Goal: Entertainment & Leisure: Consume media (video, audio)

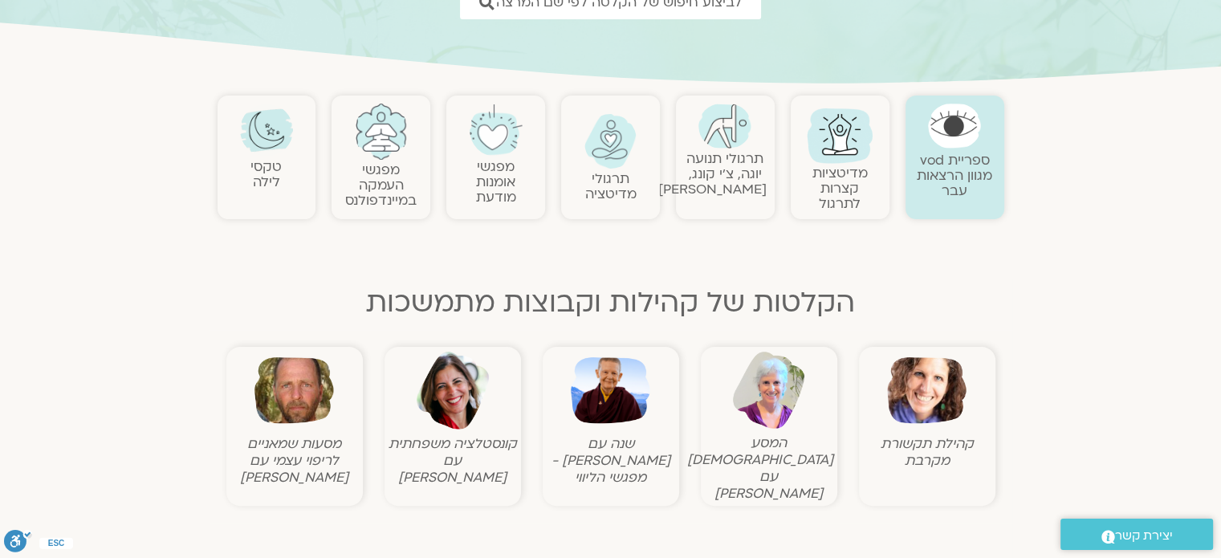
scroll to position [109, 0]
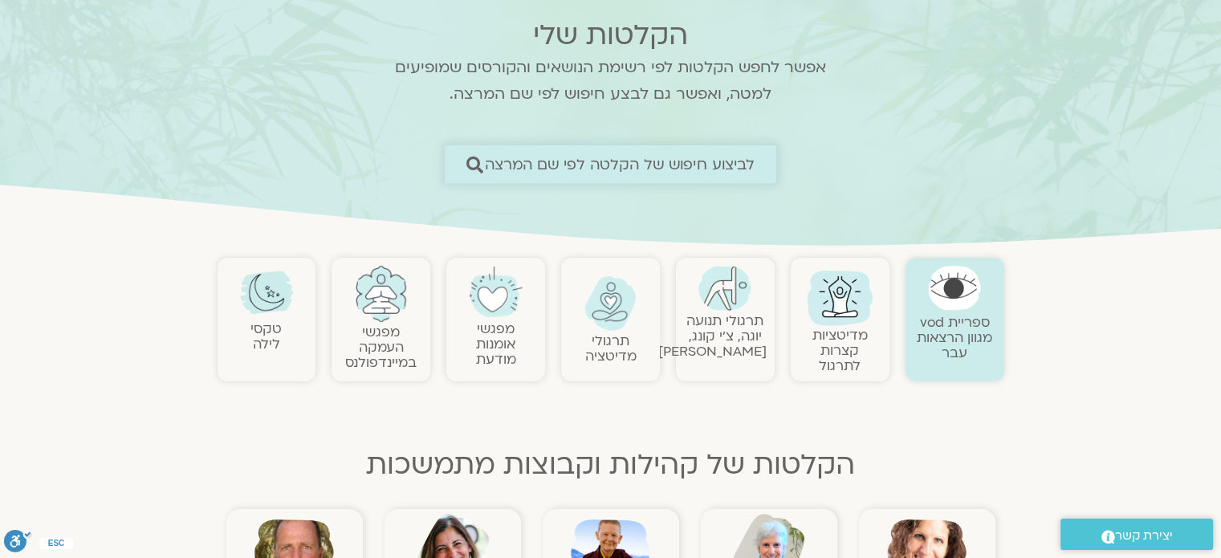
click at [668, 150] on link "לביצוע חיפוש של הקלטה לפי שם המרצה" at bounding box center [611, 164] width 332 height 38
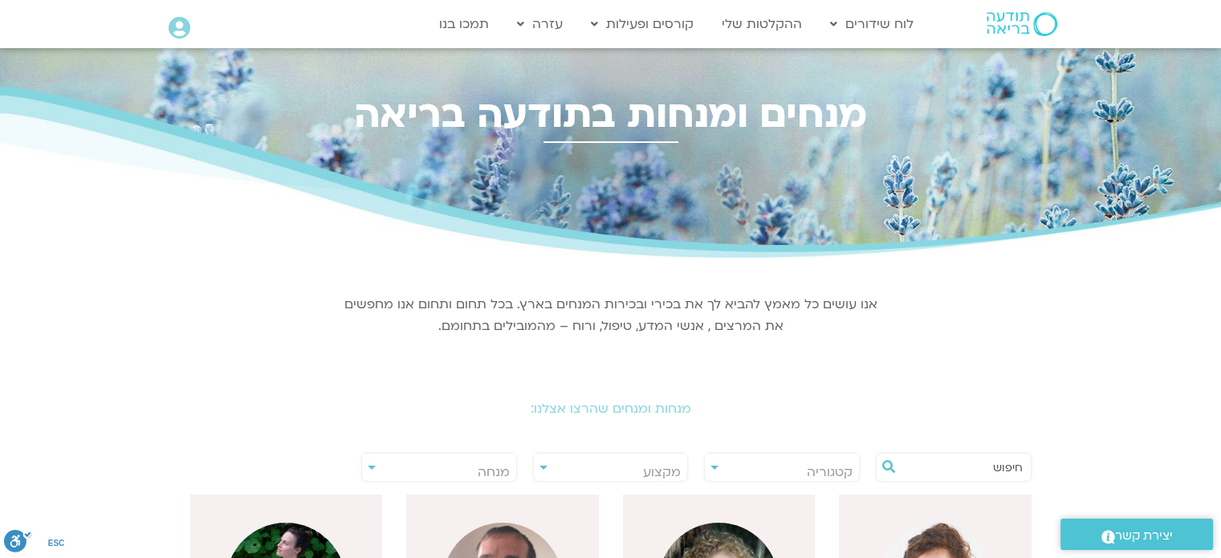
click at [922, 462] on input "text" at bounding box center [962, 467] width 122 height 27
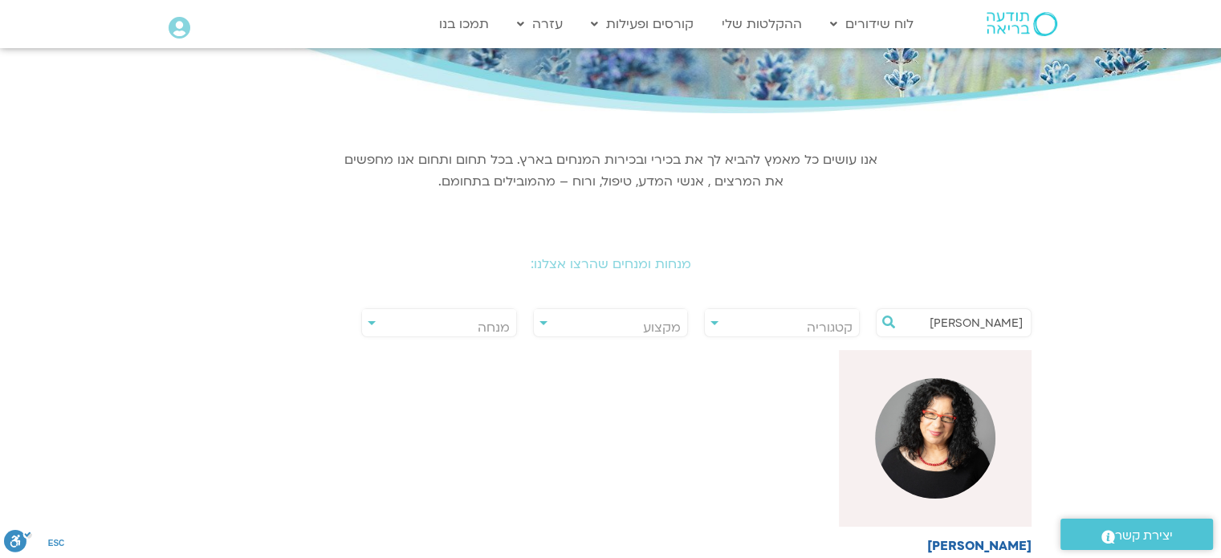
scroll to position [153, 0]
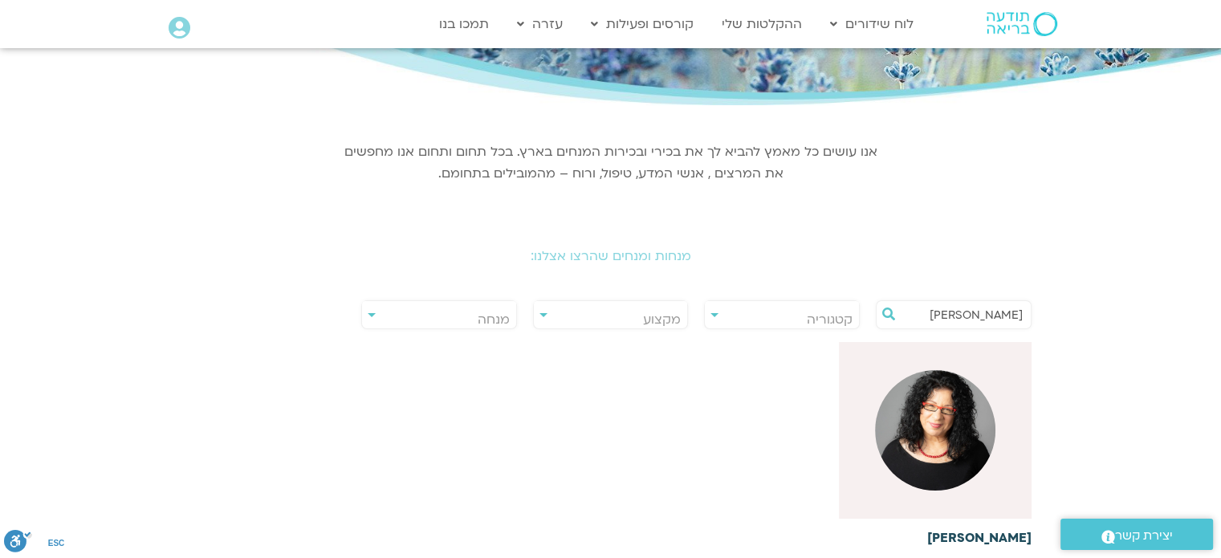
type input "ארנינה"
click at [967, 390] on img at bounding box center [935, 430] width 120 height 120
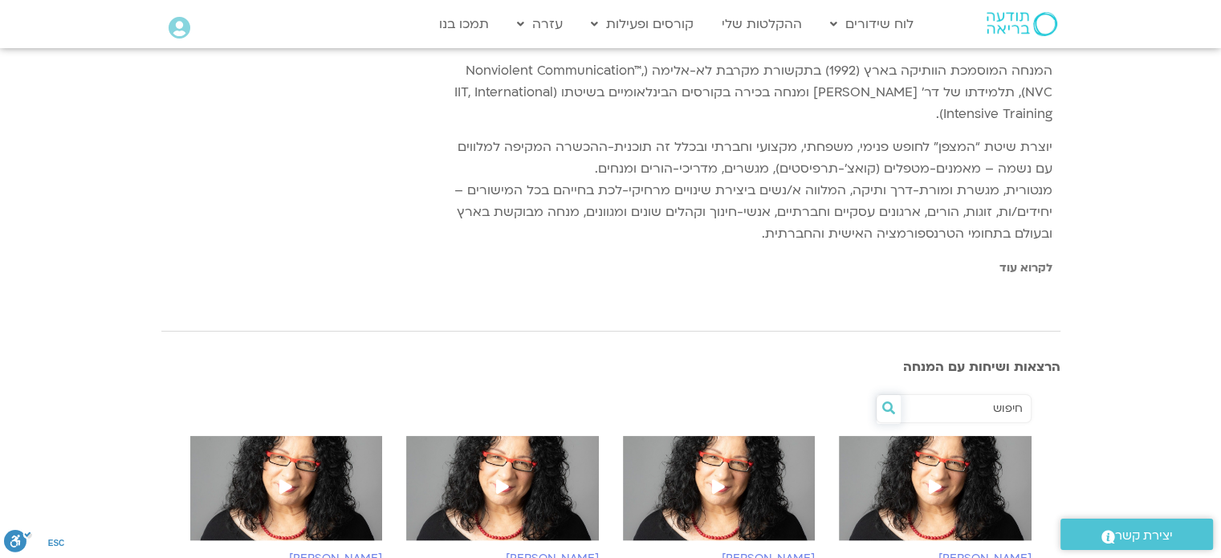
click at [893, 401] on icon at bounding box center [888, 407] width 13 height 13
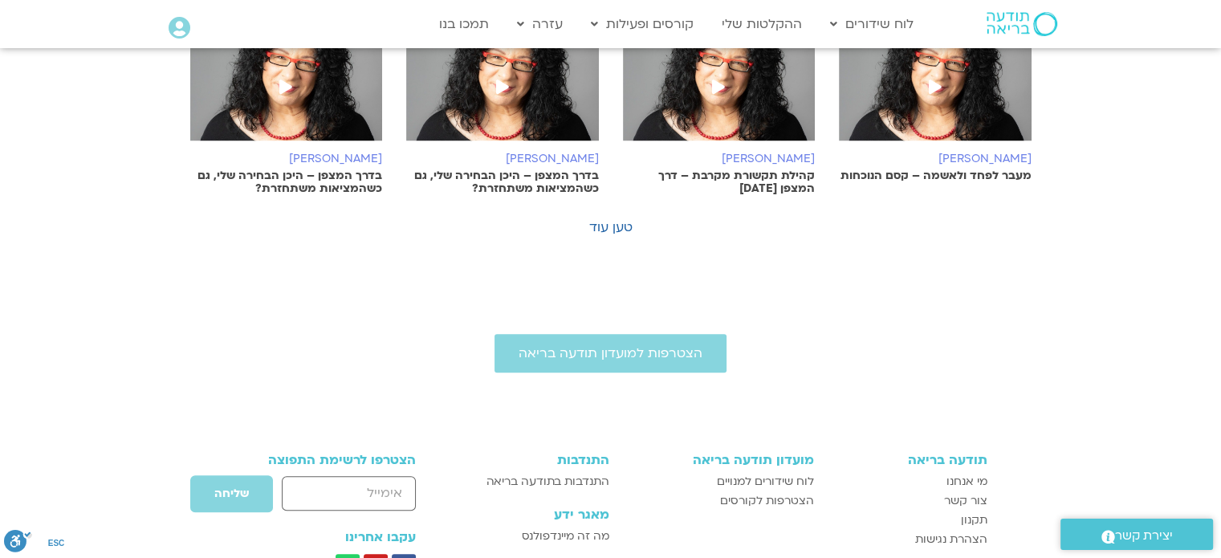
scroll to position [1179, 0]
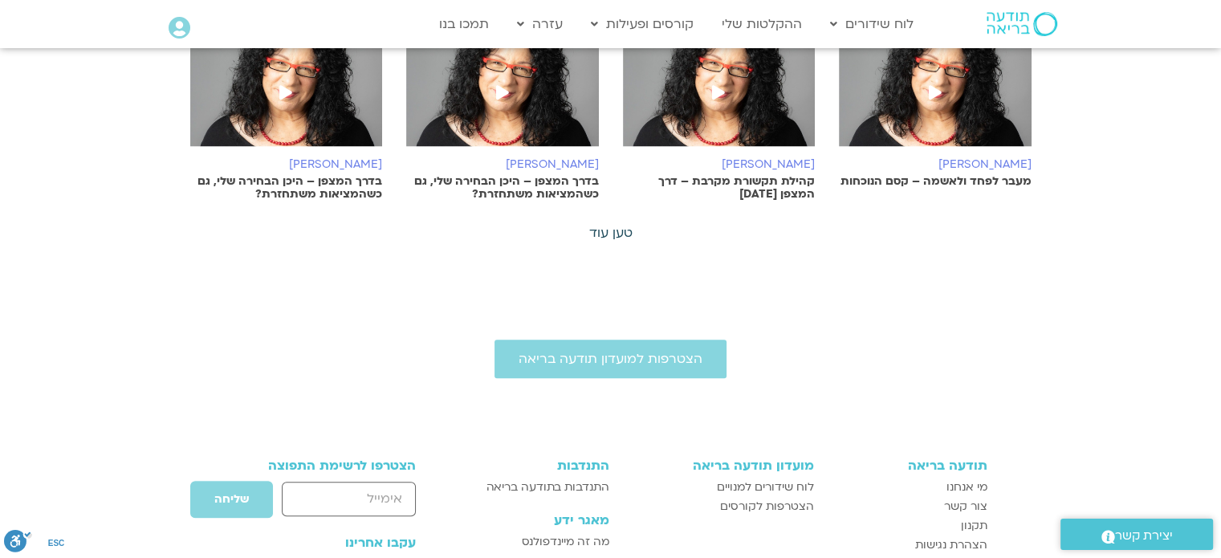
click at [617, 237] on link "טען עוד" at bounding box center [610, 233] width 43 height 18
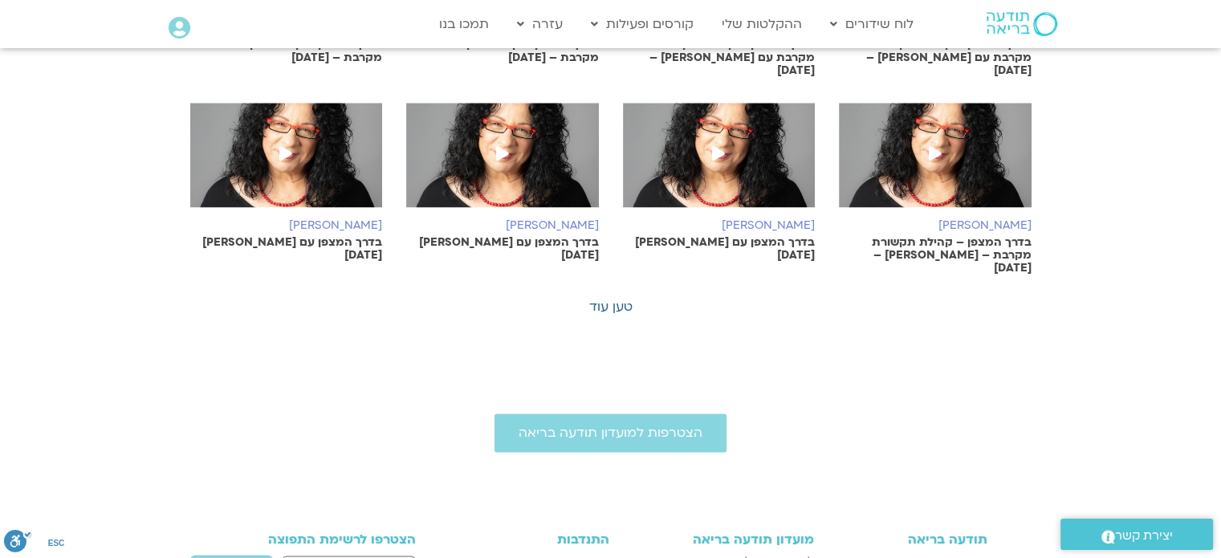
scroll to position [1895, 0]
click at [621, 298] on link "טען עוד" at bounding box center [610, 307] width 43 height 18
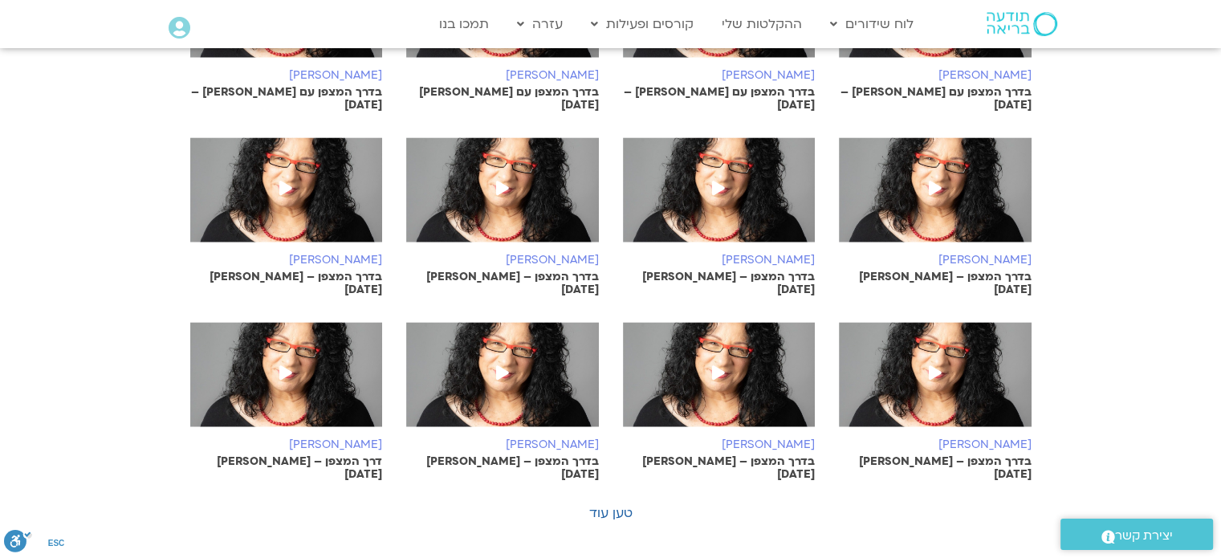
scroll to position [2637, 0]
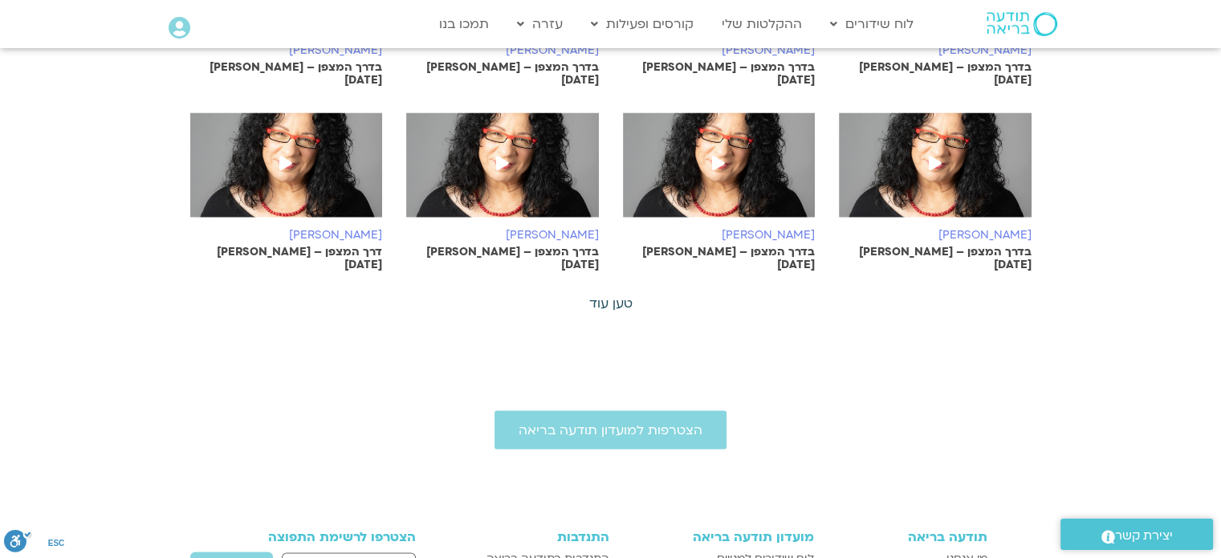
click at [618, 295] on link "טען עוד" at bounding box center [610, 304] width 43 height 18
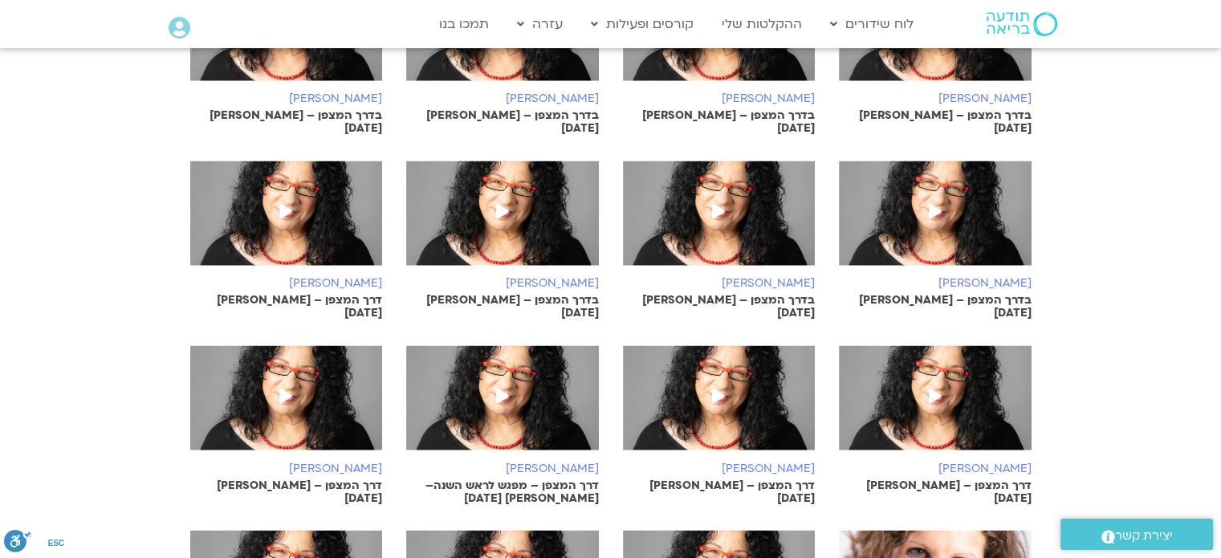
scroll to position [2588, 0]
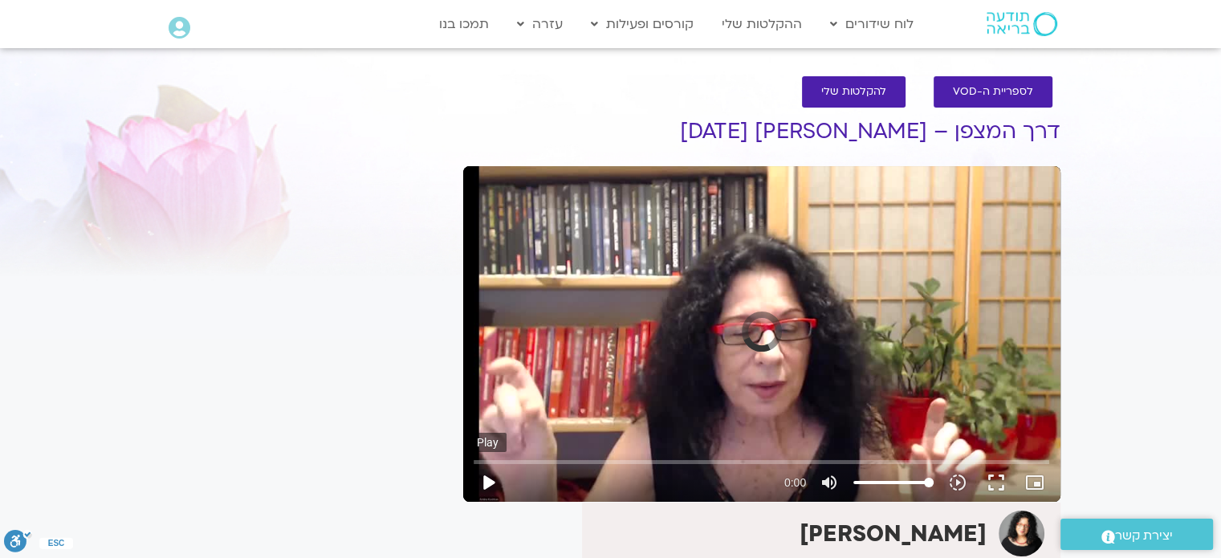
click at [497, 481] on button "play_arrow" at bounding box center [488, 482] width 39 height 39
click at [490, 485] on button "play_arrow" at bounding box center [488, 482] width 39 height 39
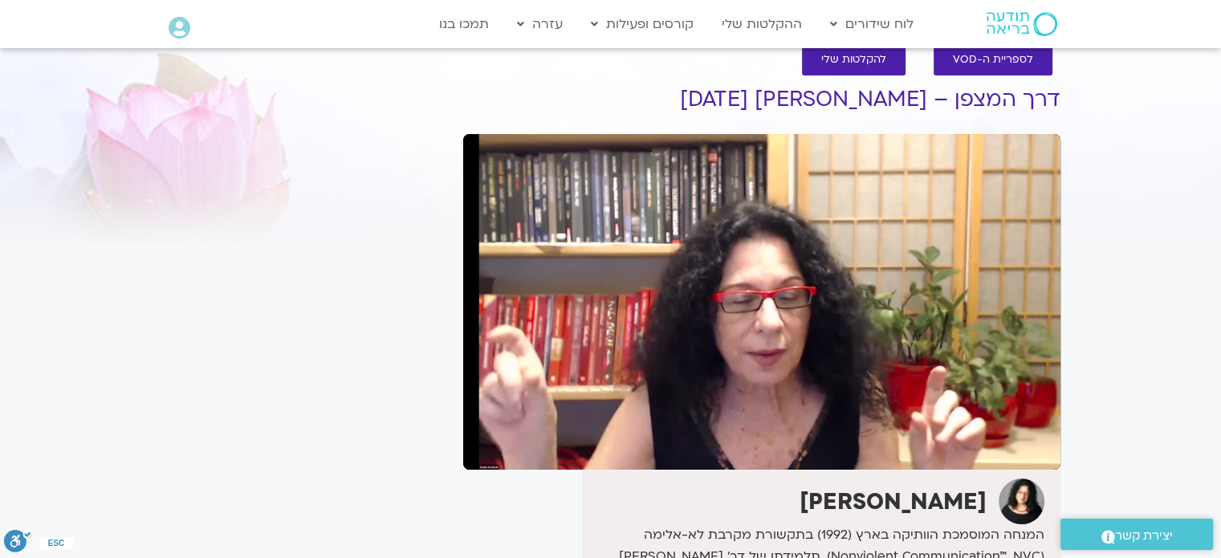
scroll to position [31, 0]
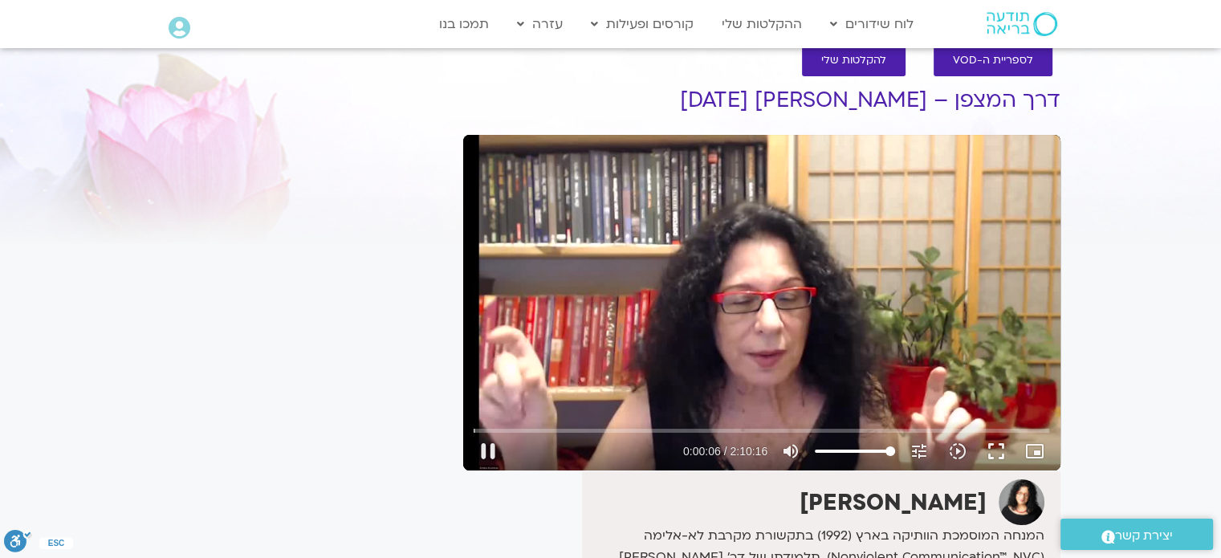
type input "6.663227"
type input "42.5568181818182"
type input "6.916179"
type input "42.5568181818182"
click at [849, 447] on input "Volume" at bounding box center [855, 451] width 80 height 10
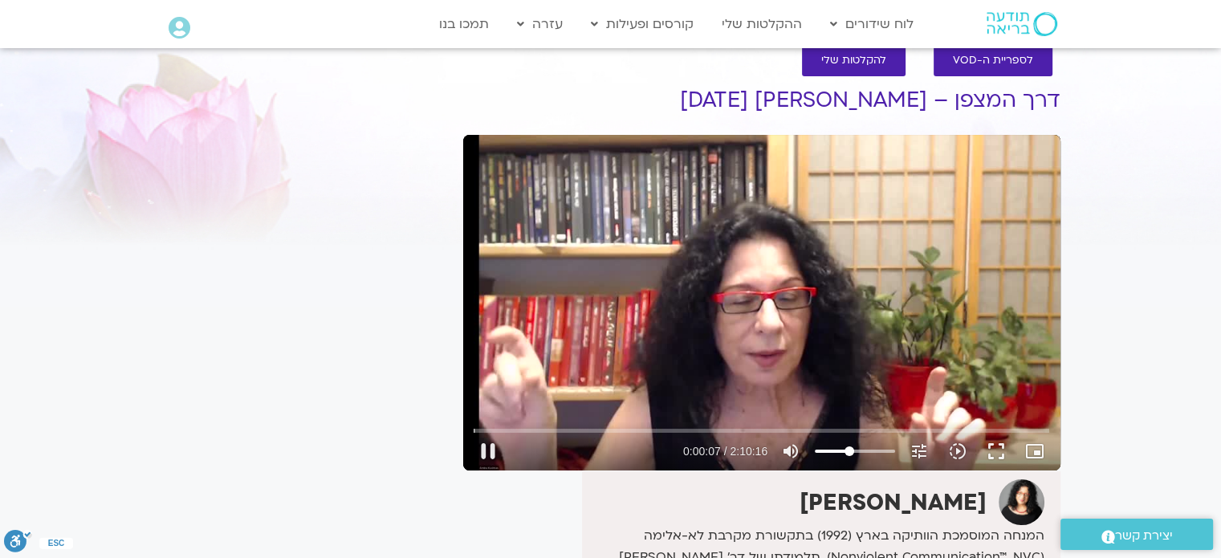
type input "8.103868"
type input "18.9204545454545"
type input "8.361113"
type input "18.9204545454545"
click at [833, 452] on input "Volume" at bounding box center [855, 451] width 80 height 10
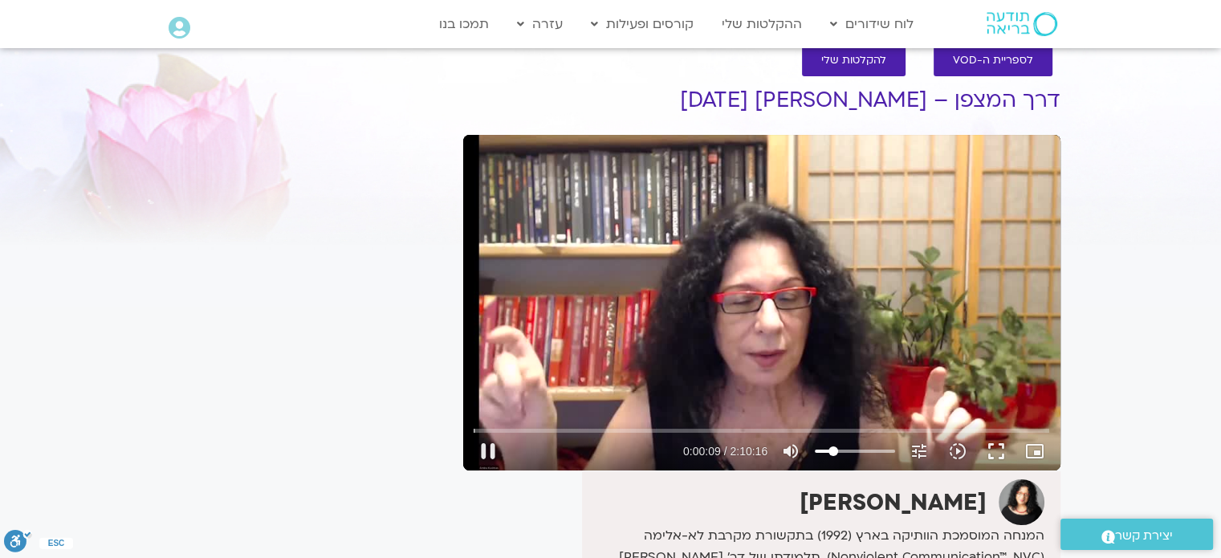
type input "9.938826"
type input "29.8295454545455"
type input "10.075506"
type input "29.8295454545455"
click at [841, 452] on input "Volume" at bounding box center [855, 451] width 80 height 10
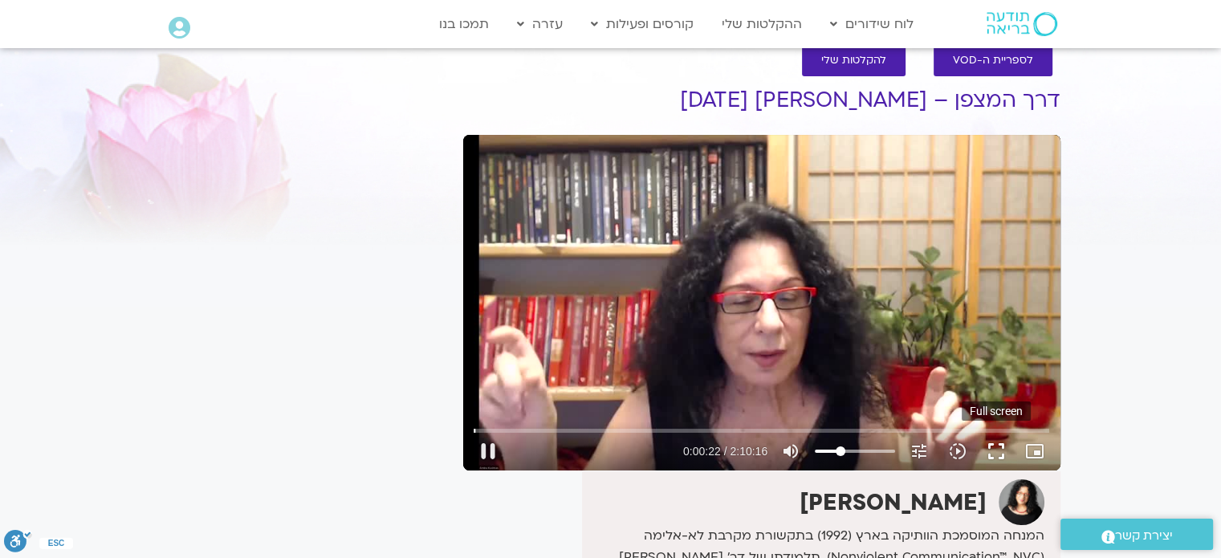
click at [996, 451] on button "fullscreen" at bounding box center [996, 451] width 39 height 39
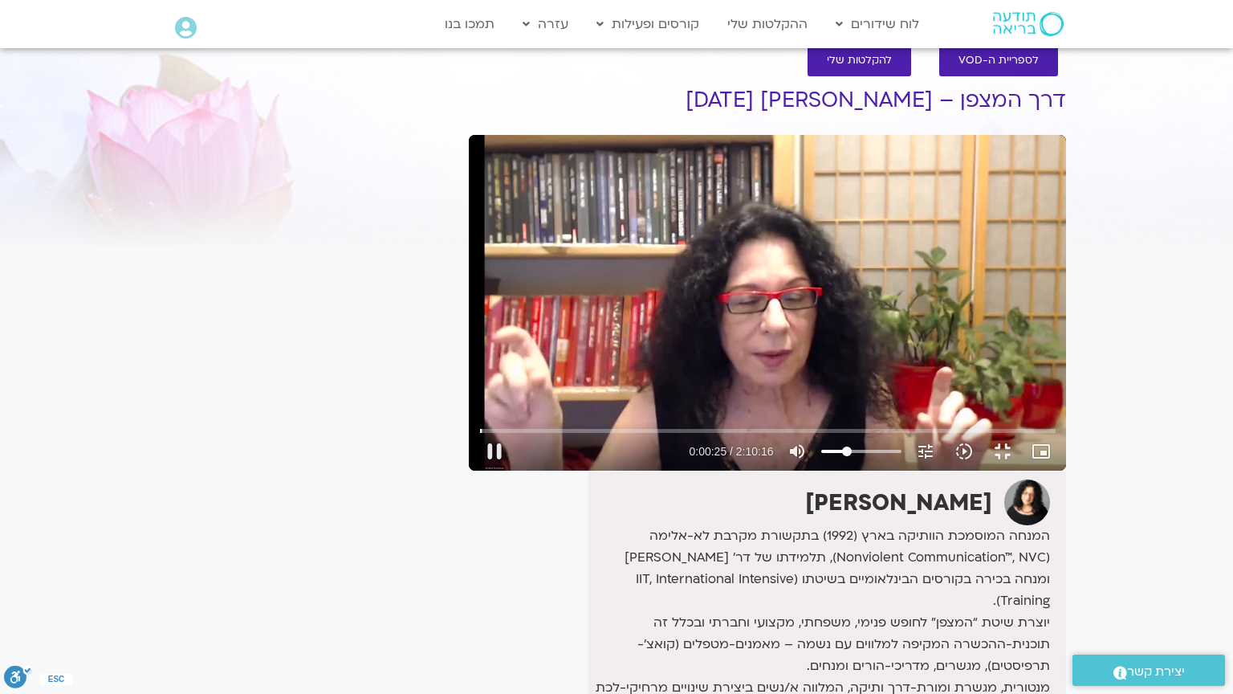
type input "25.979309"
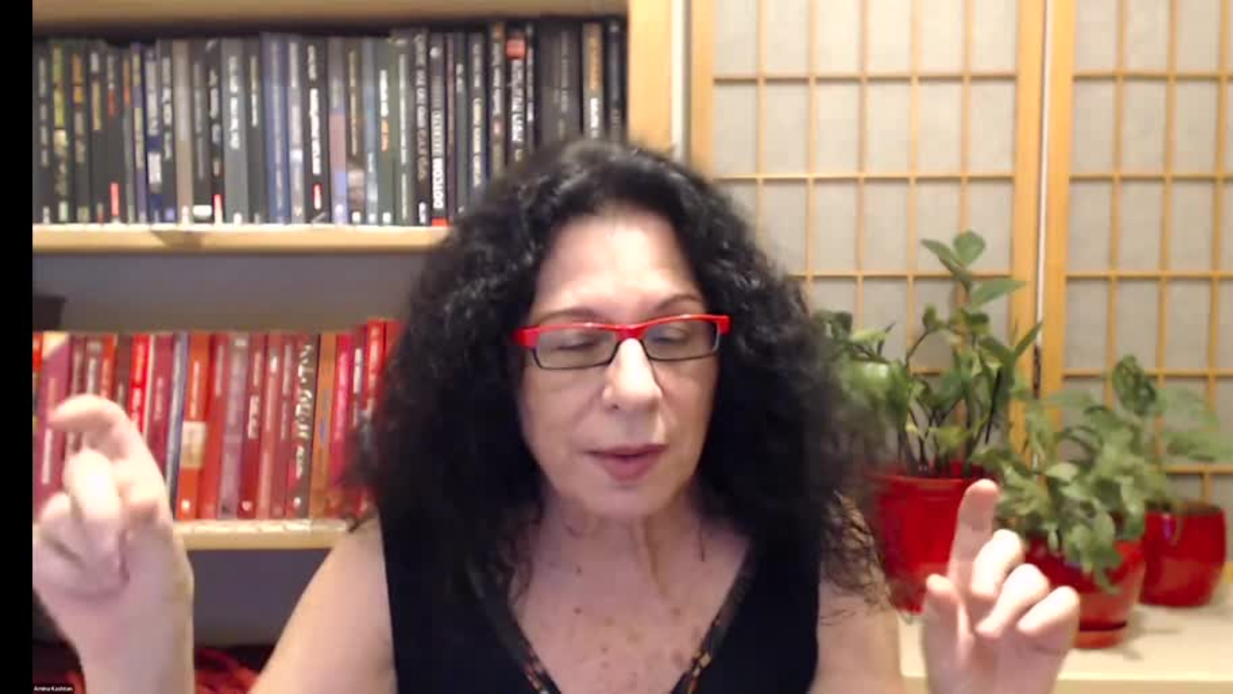
click at [1144, 557] on button "fullscreen_exit" at bounding box center [1163, 674] width 39 height 39
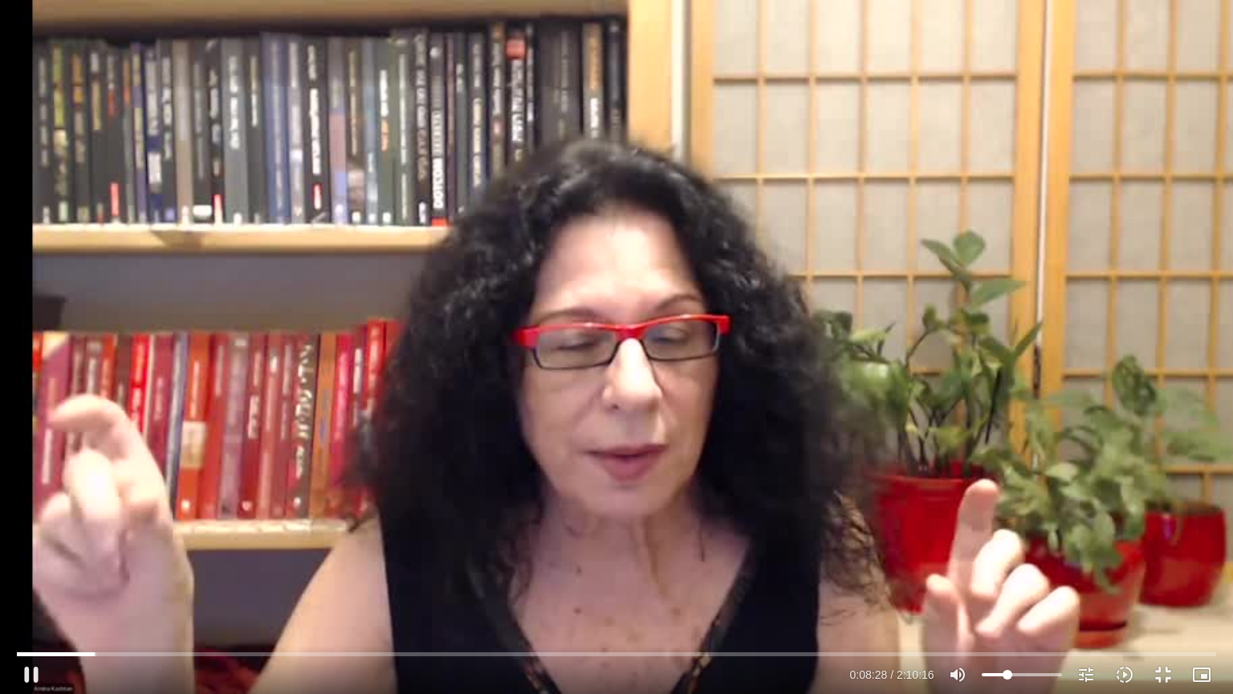
click at [787, 380] on div "Skip Ad 59:41 pause 0:08:28 / 2:10:16 volume_up Mute tune Resolution Auto 504p …" at bounding box center [616, 347] width 1233 height 694
click at [191, 320] on div "Skip Ad 59:41 play_arrow 0:08:28 / 2:10:16 volume_up Mute tune Resolution Auto …" at bounding box center [616, 347] width 1233 height 694
click at [242, 276] on div "Skip Ad 59:41 pause 0:14:54 / 2:10:16 volume_up Mute tune Resolution Auto 504p …" at bounding box center [616, 347] width 1233 height 694
type input "894.714815"
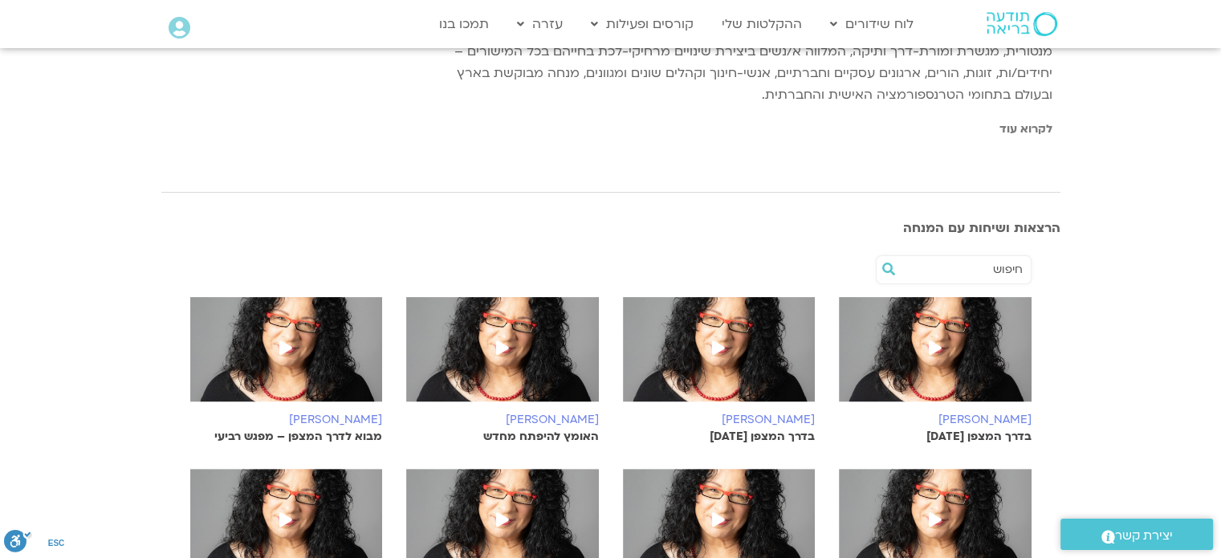
scroll to position [111, 0]
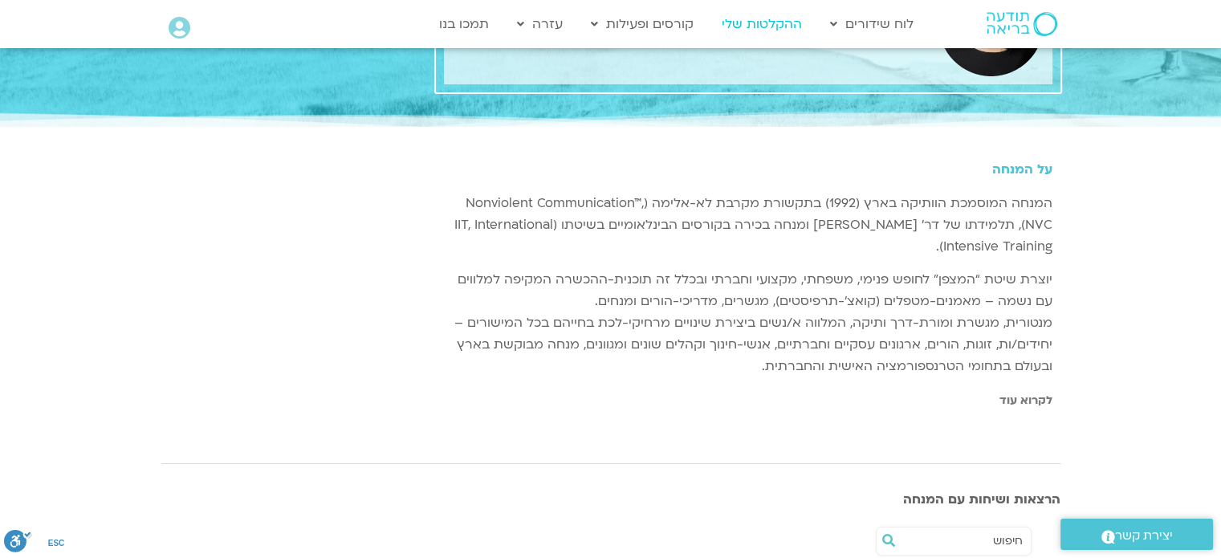
click at [765, 18] on link "ההקלטות שלי" at bounding box center [762, 24] width 96 height 31
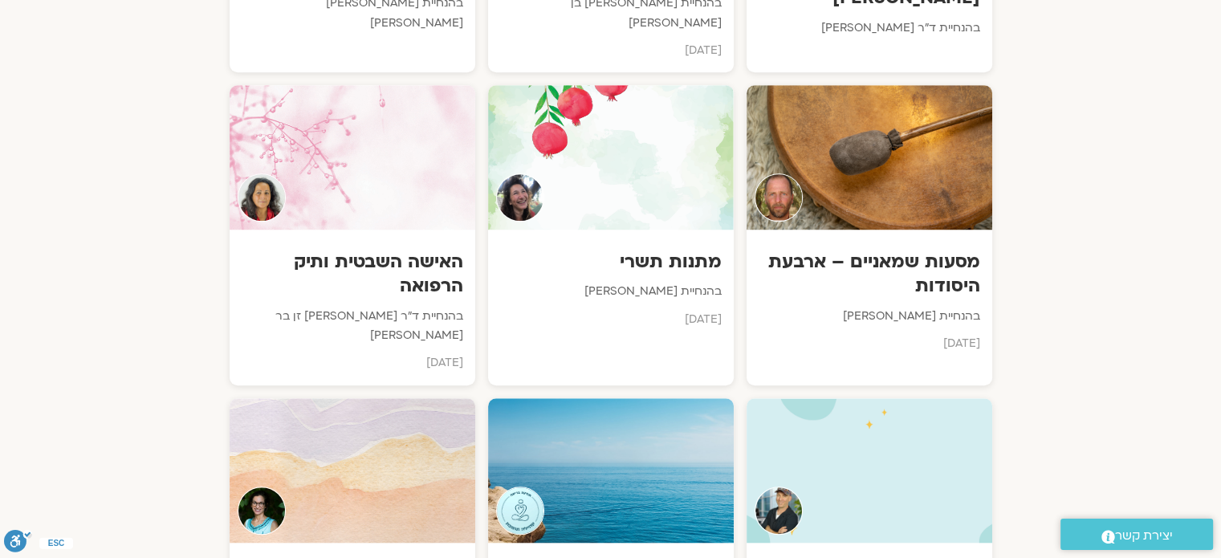
scroll to position [1146, 0]
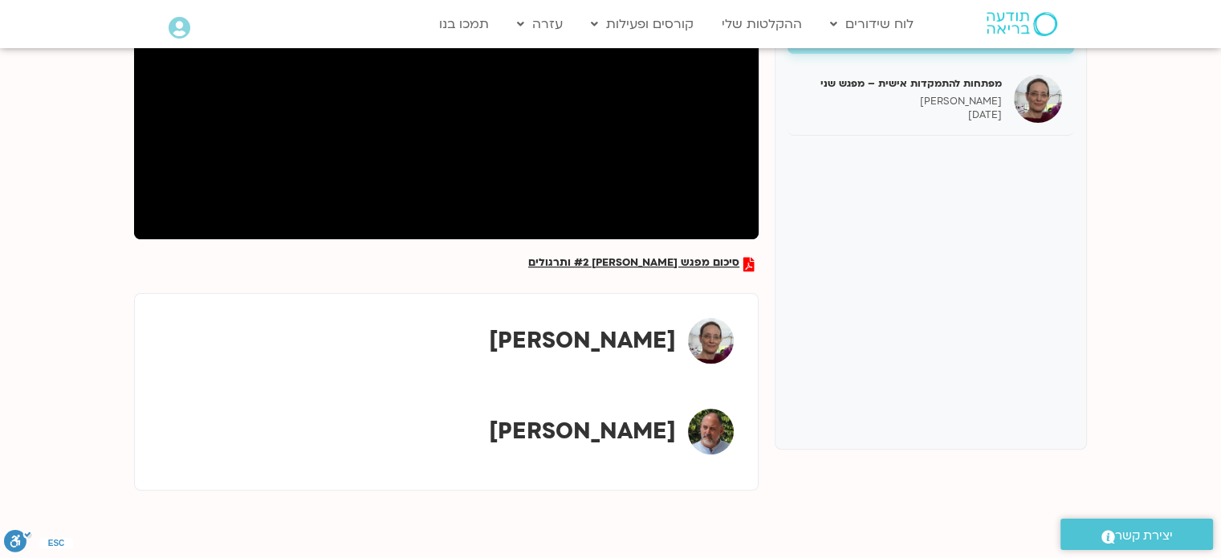
scroll to position [371, 0]
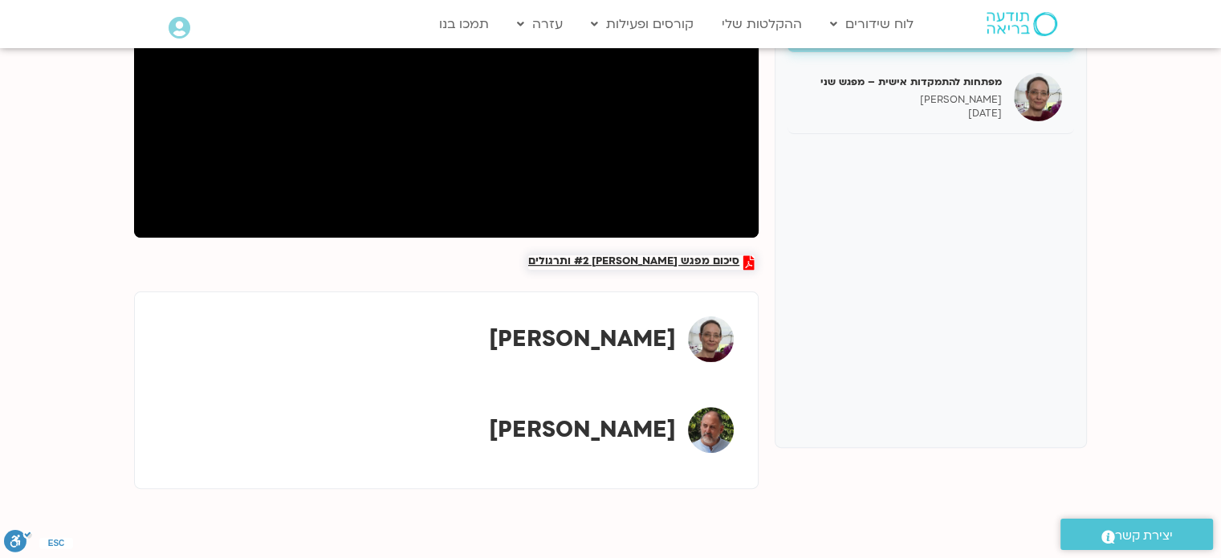
click at [638, 263] on span "סיכום מפגש מס #2 ותרגולים" at bounding box center [633, 262] width 211 height 14
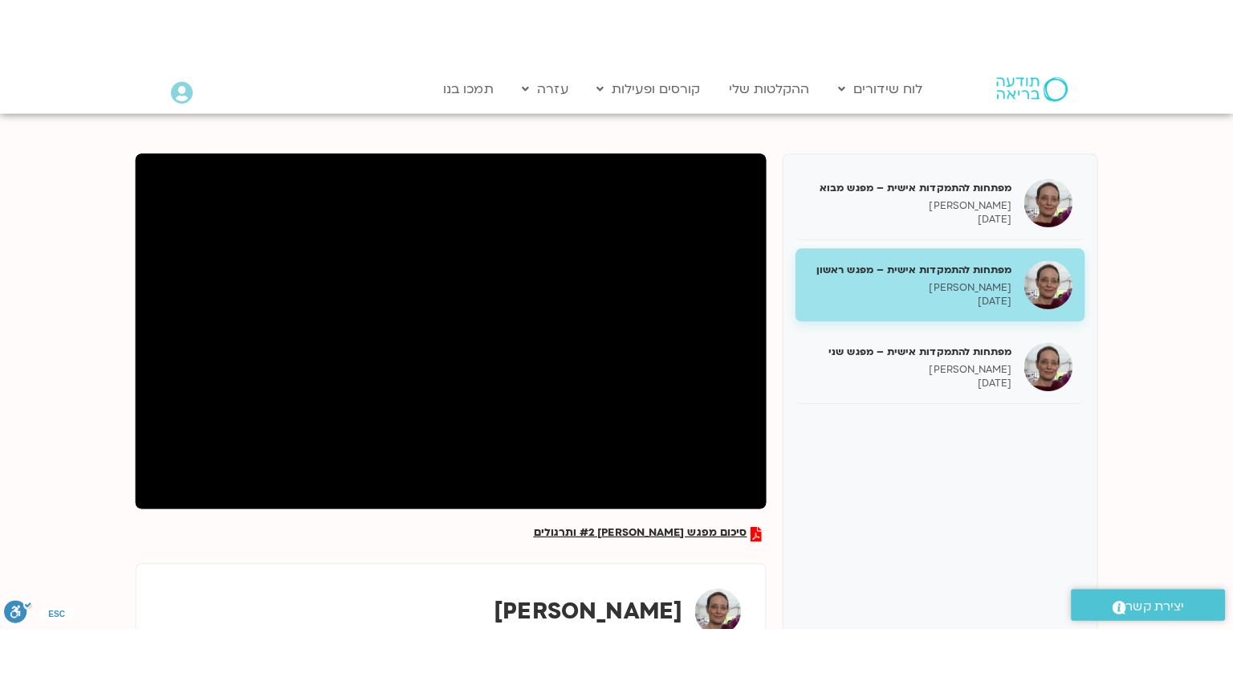
scroll to position [141, 0]
